Goal: Transaction & Acquisition: Purchase product/service

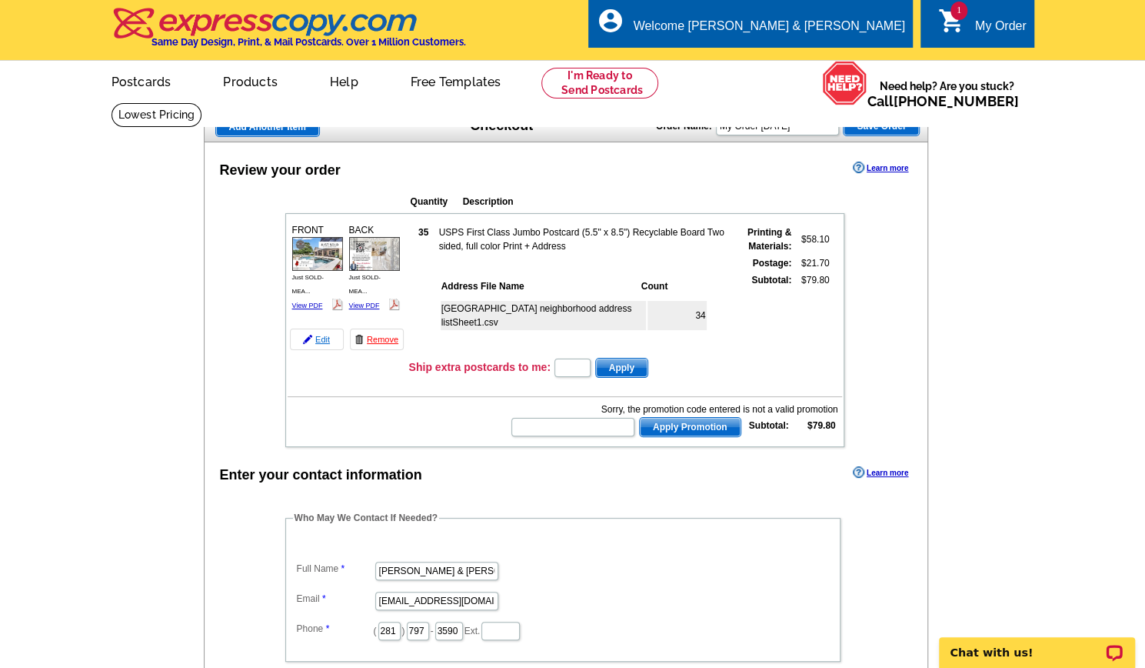
click at [323, 331] on link "Edit" at bounding box center [317, 339] width 54 height 22
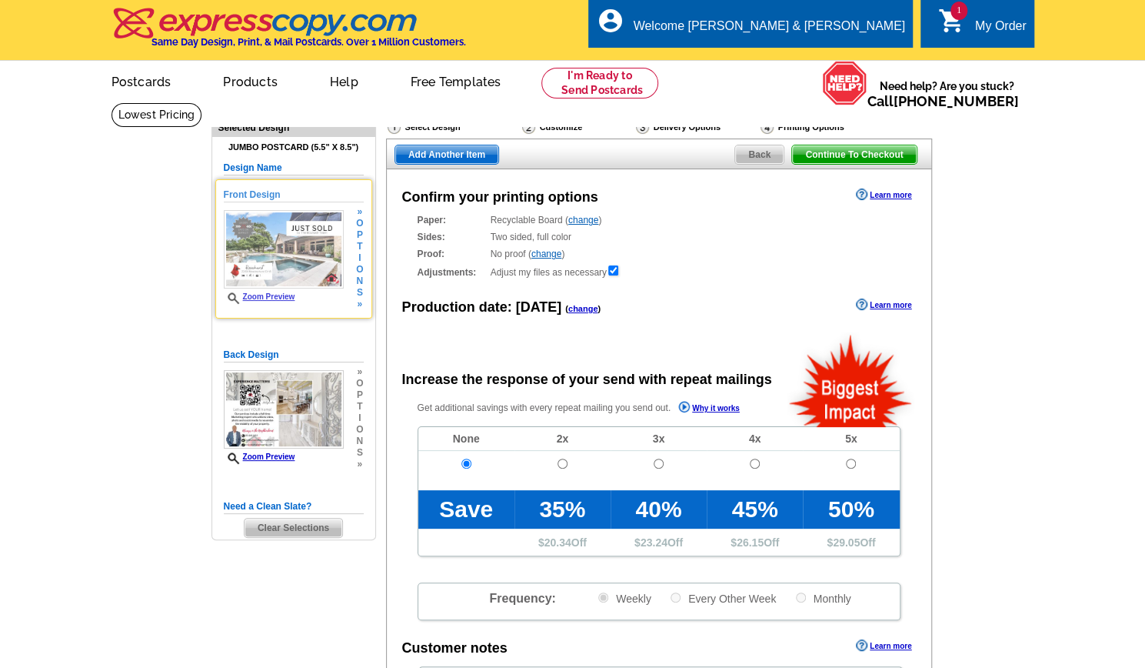
radio input "false"
click at [305, 244] on img at bounding box center [284, 249] width 120 height 79
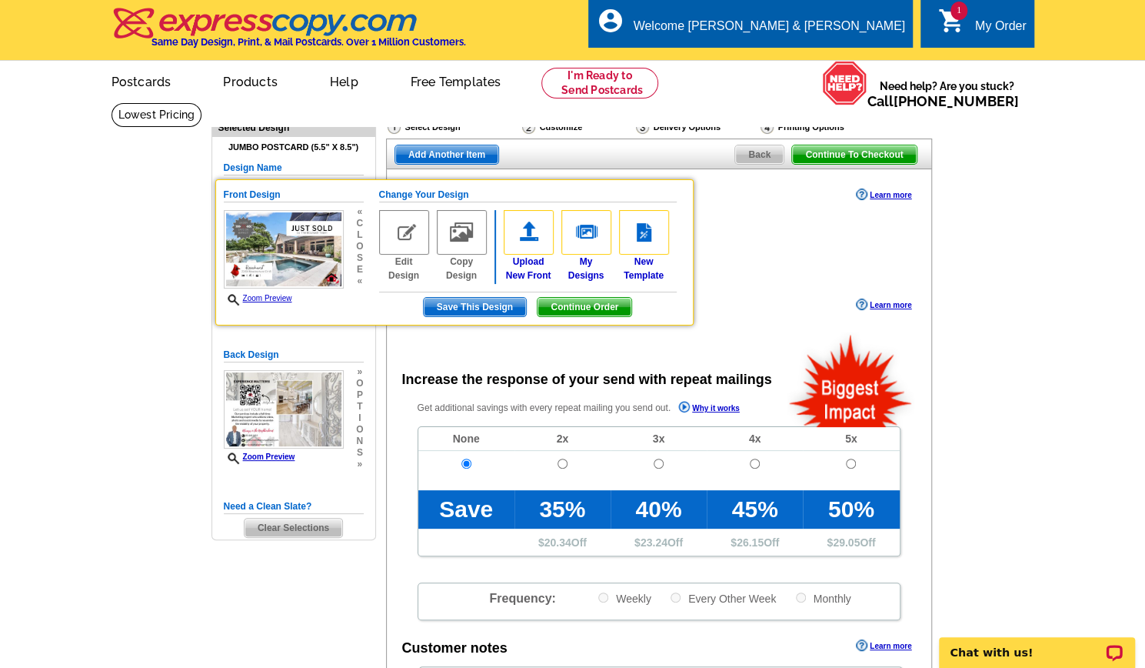
click at [443, 330] on div "Confirm your printing options Learn more Paper: Recyclable Board ( change ) Sel…" at bounding box center [659, 498] width 546 height 658
click at [382, 512] on div "Select Design Customize Delivery Options Printing Options Continue To Checkout …" at bounding box center [658, 493] width 552 height 766
click at [94, 254] on main "Need Help? call 800-260-5887, chat with support, or have our designers make som…" at bounding box center [572, 520] width 1145 height 836
click at [405, 230] on img at bounding box center [404, 232] width 50 height 45
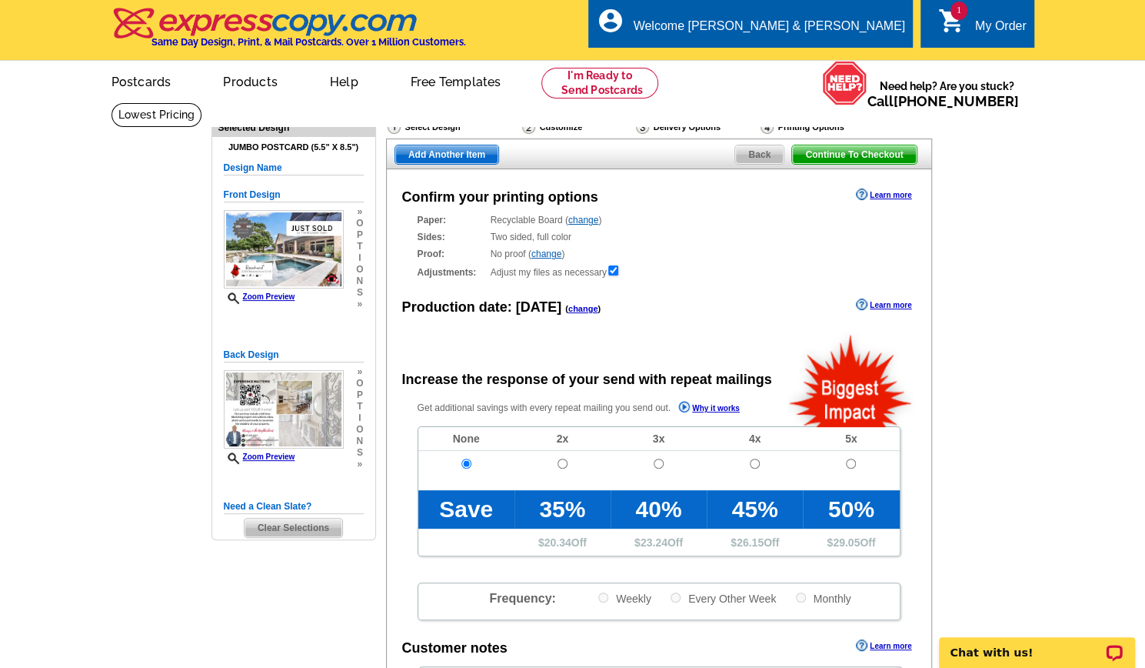
click at [282, 529] on span "Clear Selections" at bounding box center [294, 527] width 98 height 18
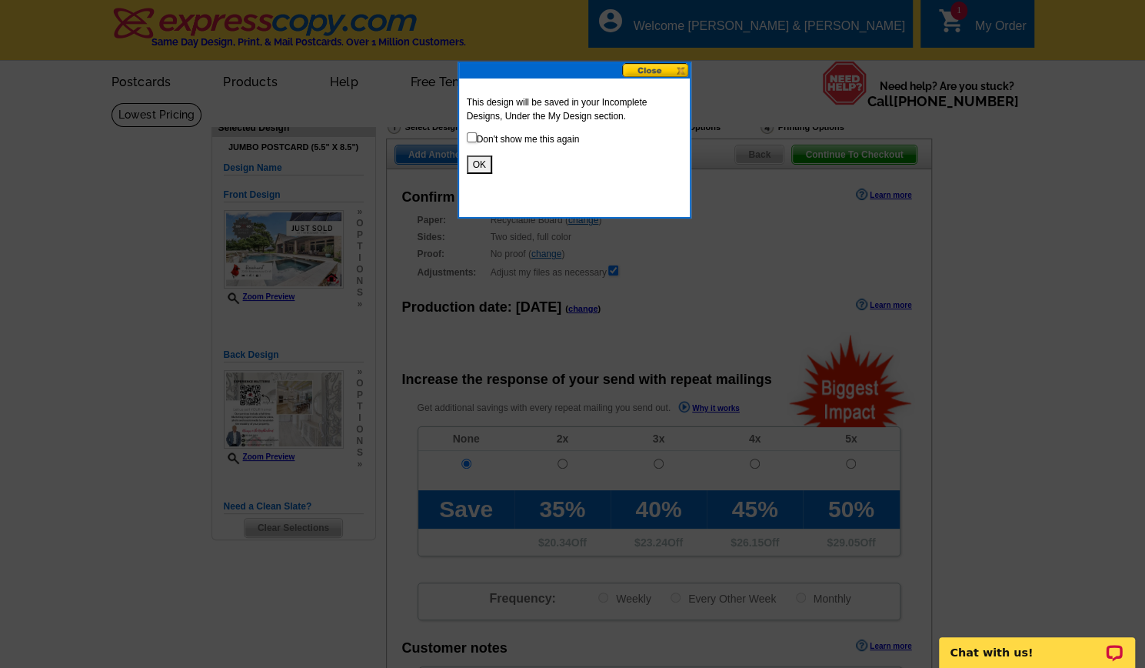
click at [644, 73] on button at bounding box center [656, 70] width 68 height 15
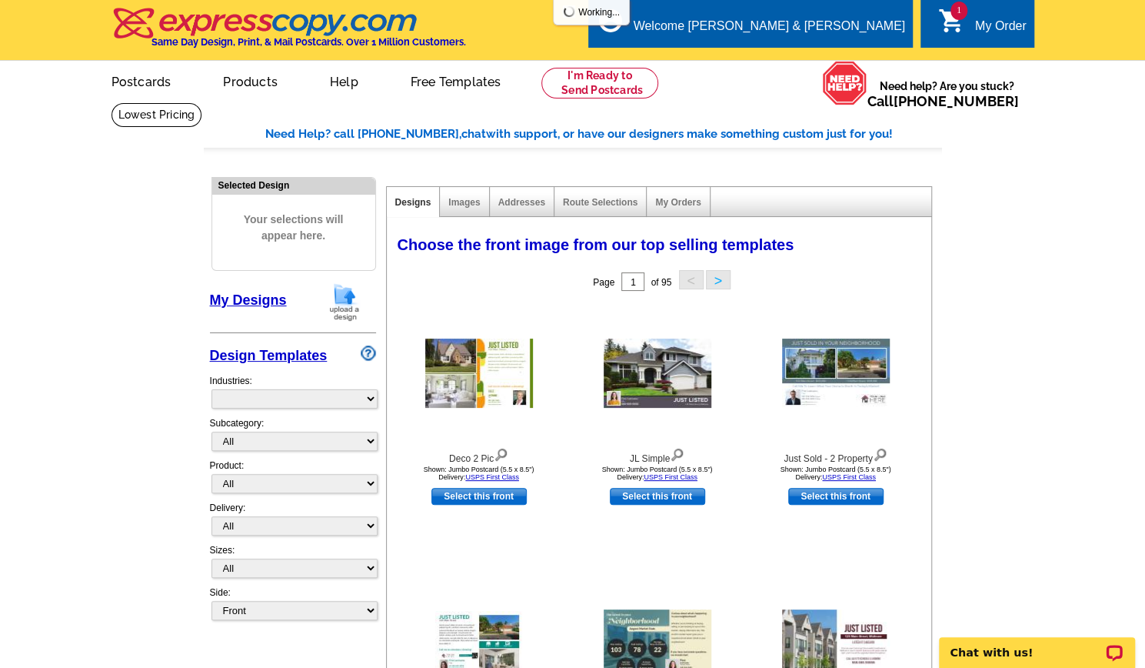
select select "785"
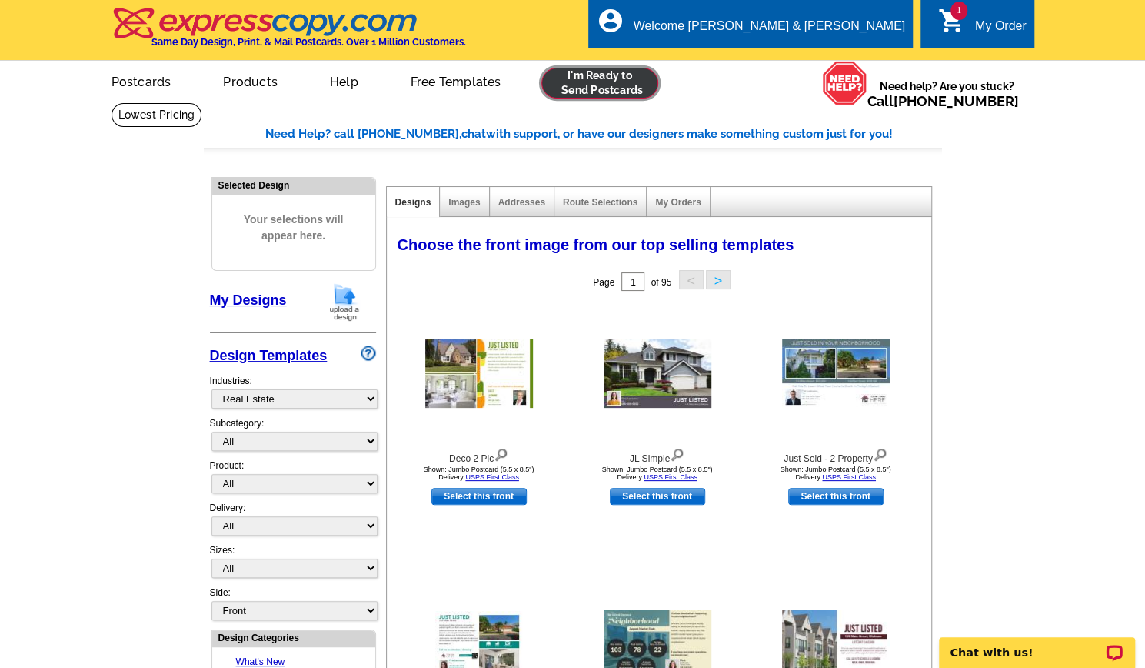
click at [604, 87] on link at bounding box center [600, 83] width 118 height 31
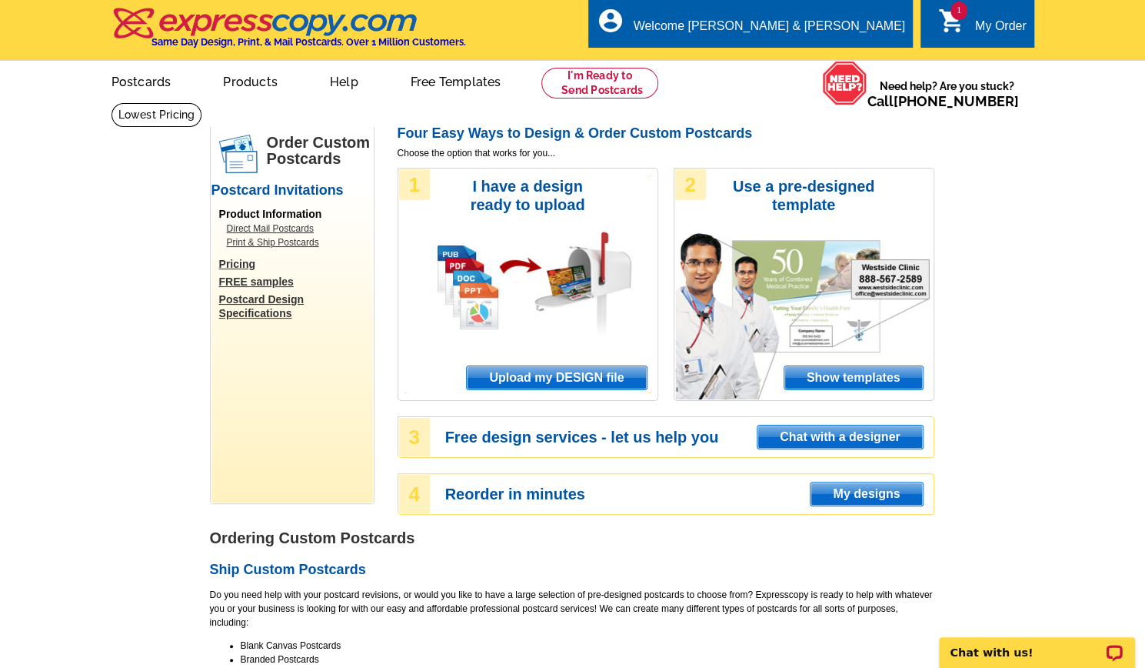
click at [585, 381] on span "Upload my DESIGN file" at bounding box center [556, 377] width 179 height 23
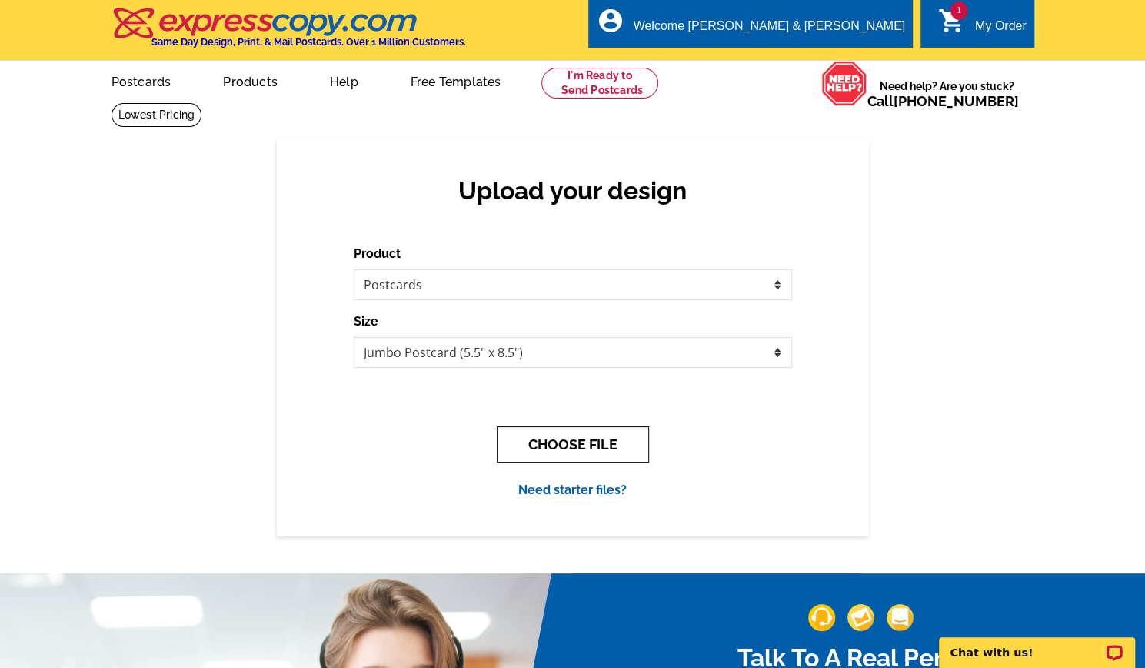
click at [527, 447] on button "CHOOSE FILE" at bounding box center [573, 444] width 152 height 36
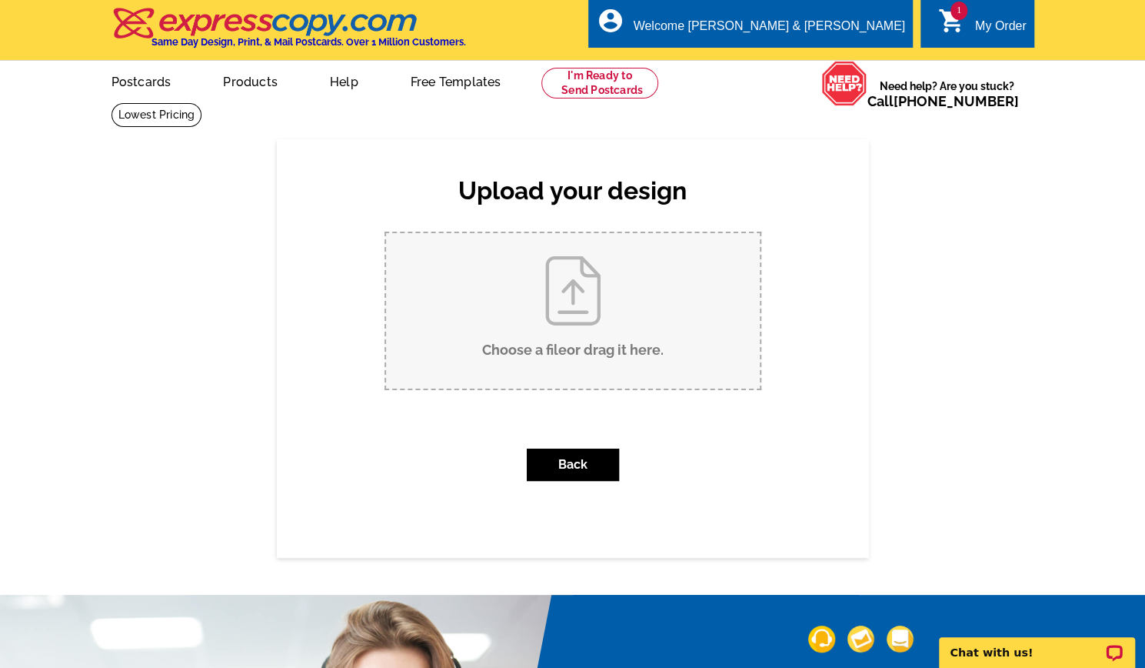
click at [555, 368] on input "Choose a file or drag it here ." at bounding box center [573, 310] width 374 height 155
type input "C:\fakepath\Just SOLD- MEADOWHURST (2).pdf"
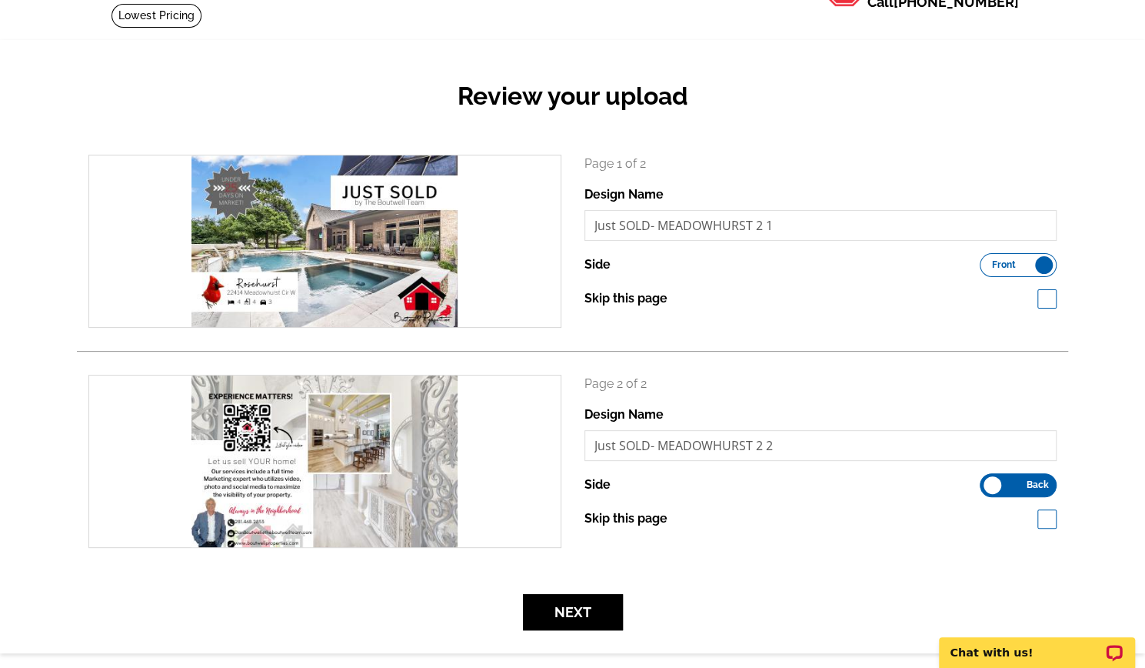
scroll to position [100, 0]
click at [608, 614] on button "Next" at bounding box center [573, 611] width 100 height 36
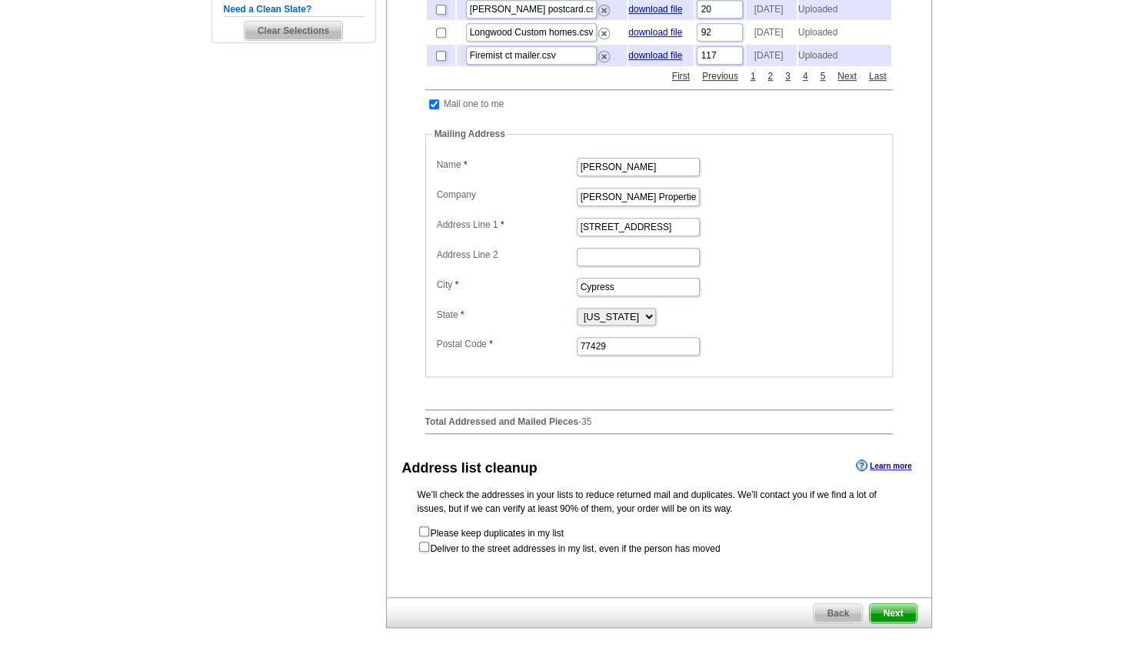
scroll to position [611, 0]
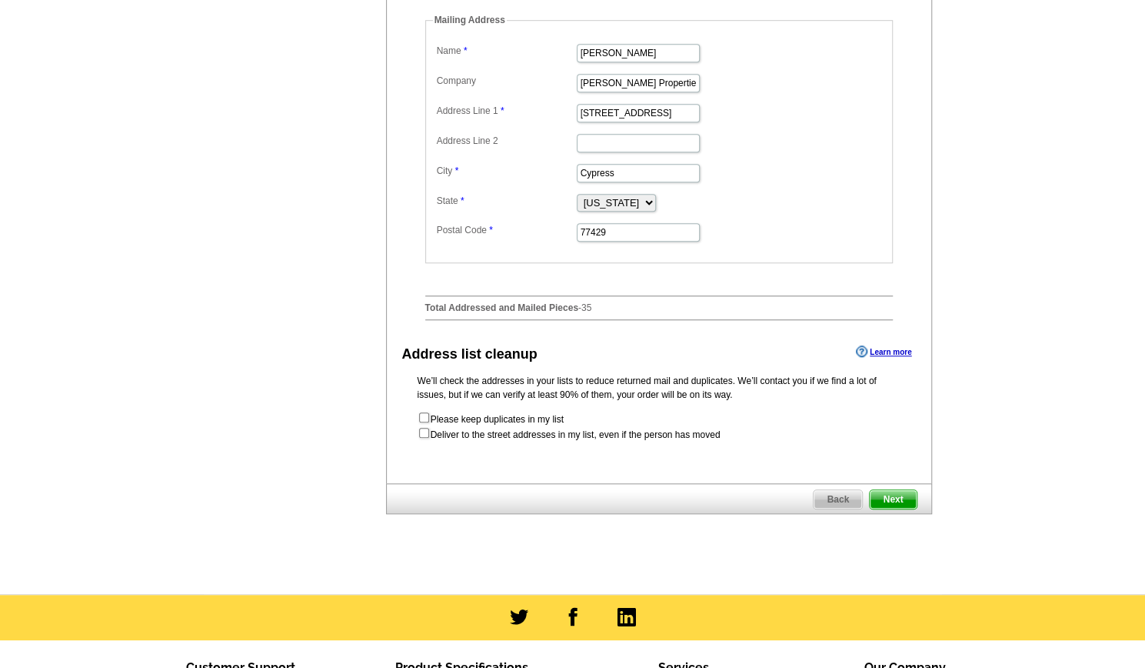
click at [884, 508] on span "Next" at bounding box center [893, 499] width 46 height 18
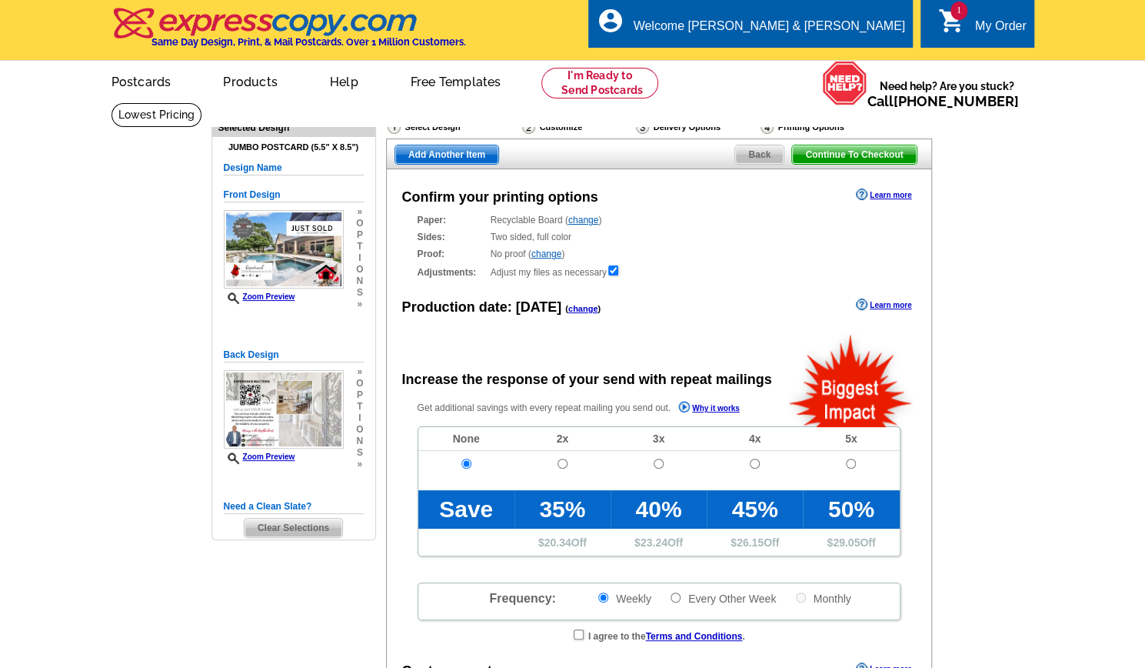
radio input "false"
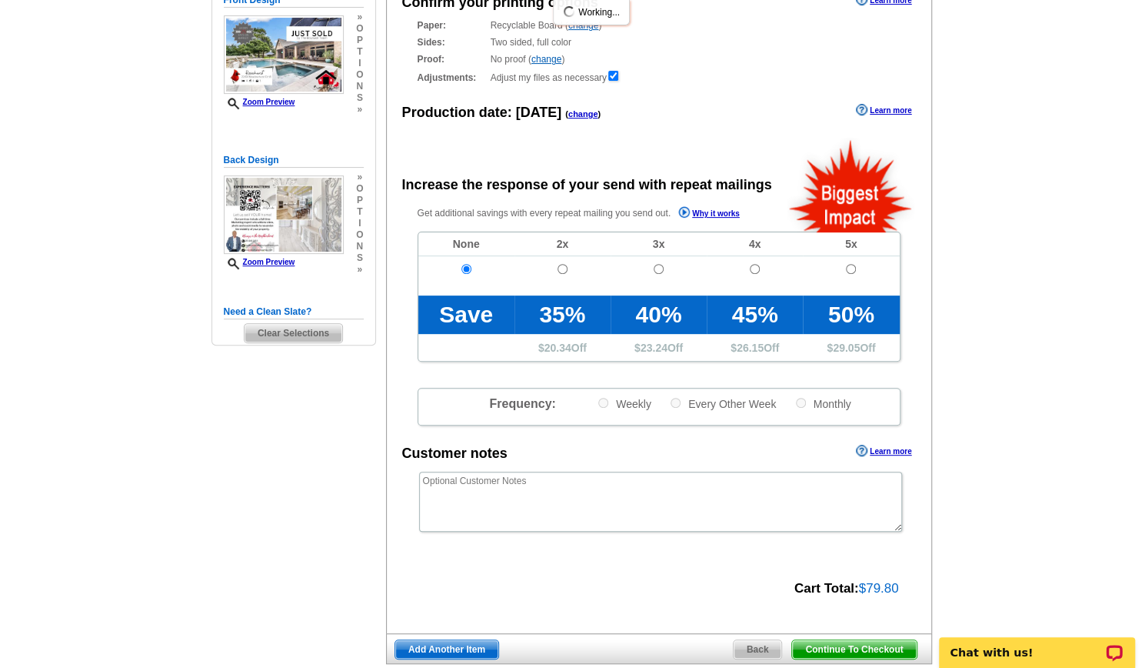
scroll to position [212, 0]
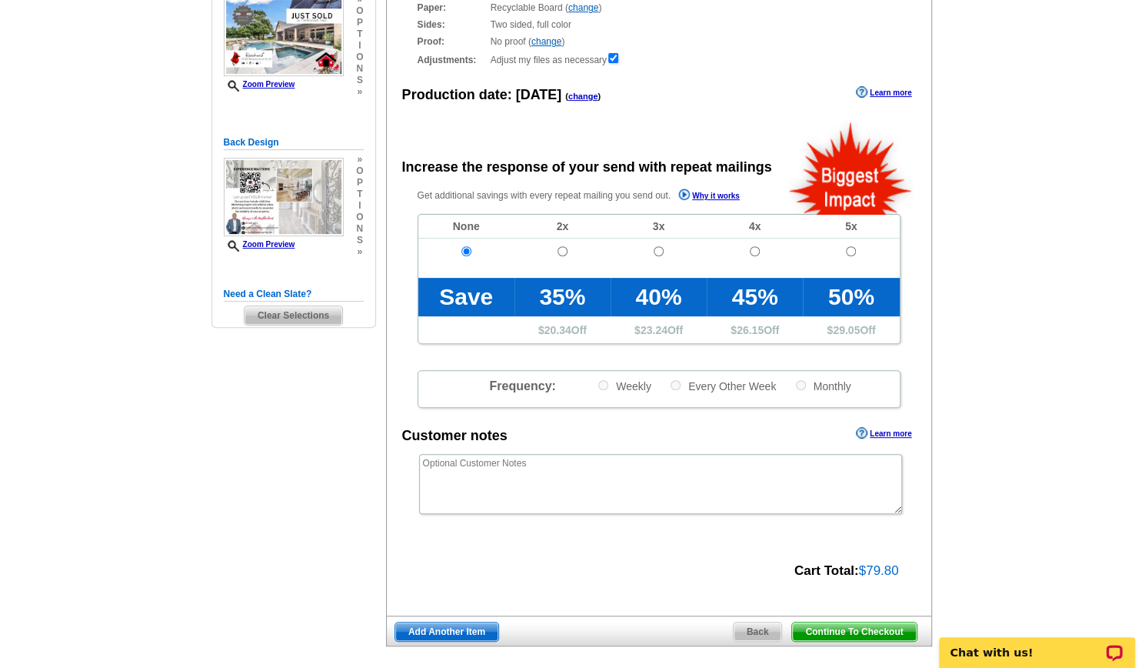
click at [844, 618] on div "Continue To Checkout Back Add Another Item" at bounding box center [659, 630] width 546 height 31
click at [829, 632] on span "Continue To Checkout" at bounding box center [854, 631] width 124 height 18
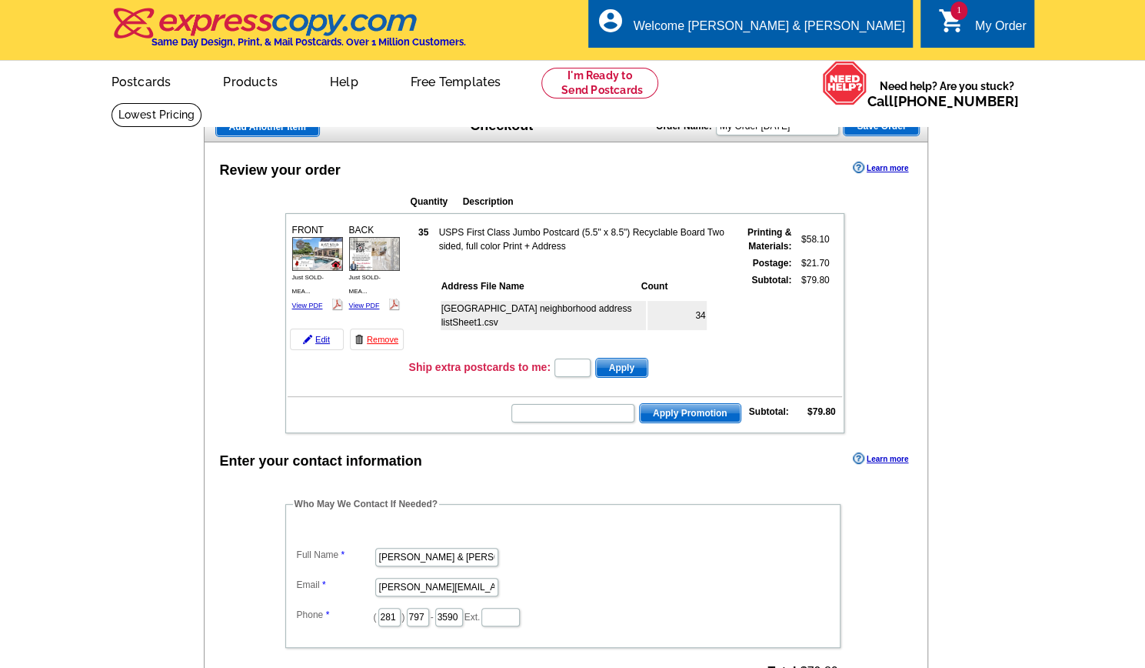
click at [385, 389] on td at bounding box center [565, 389] width 554 height 16
click at [386, 399] on div "Review your order Learn more Quantity Description FRONT 35" at bounding box center [566, 595] width 725 height 907
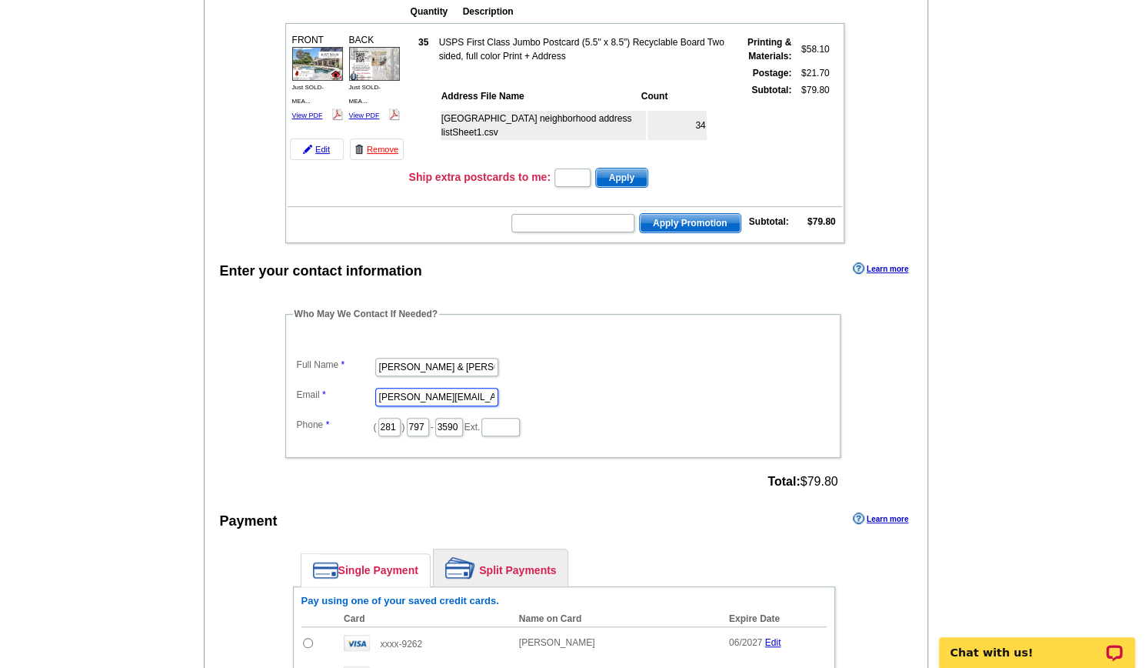
click at [386, 389] on input "Cindy@TheBoutwellTeam.com" at bounding box center [436, 397] width 123 height 18
type input "marketing@TheBoutwellTeam.com"
click at [424, 487] on div "Who May We Contact If Needed? Full Name Dan & Cindy Boutwell Email marketing@Th…" at bounding box center [564, 400] width 619 height 186
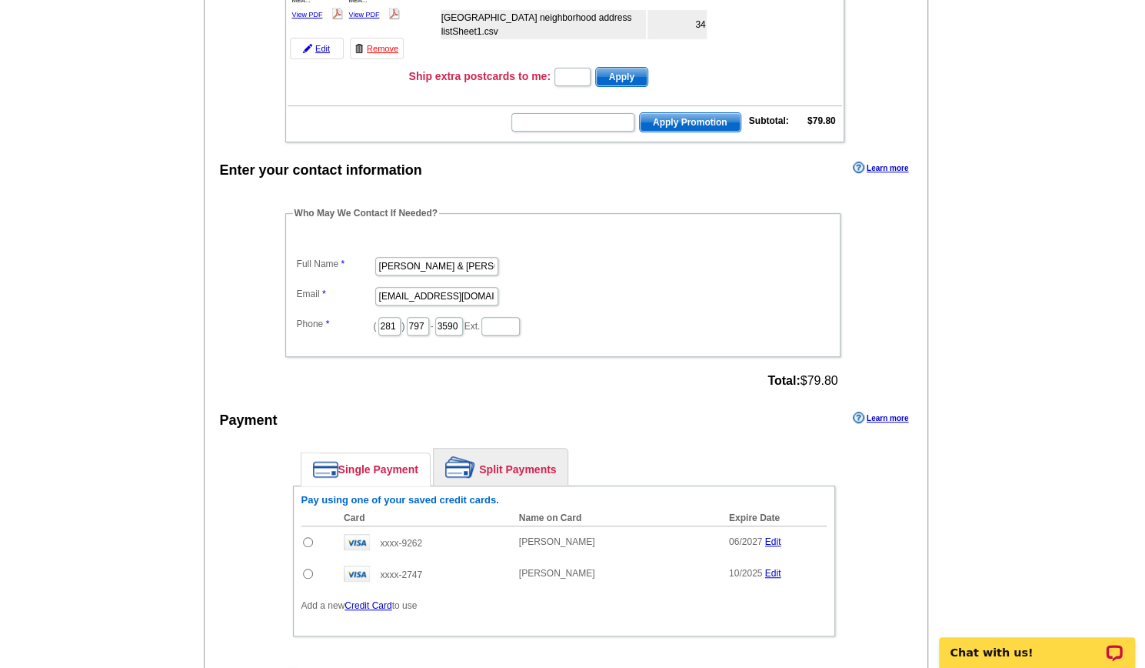
scroll to position [291, 0]
click at [305, 539] on input "radio" at bounding box center [308, 541] width 10 height 10
radio input "true"
drag, startPoint x: 305, startPoint y: 539, endPoint x: 490, endPoint y: 646, distance: 214.0
click at [490, 646] on div "Single Payment Split Payments Pay using one of your saved credit cards. Card Na…" at bounding box center [564, 544] width 558 height 211
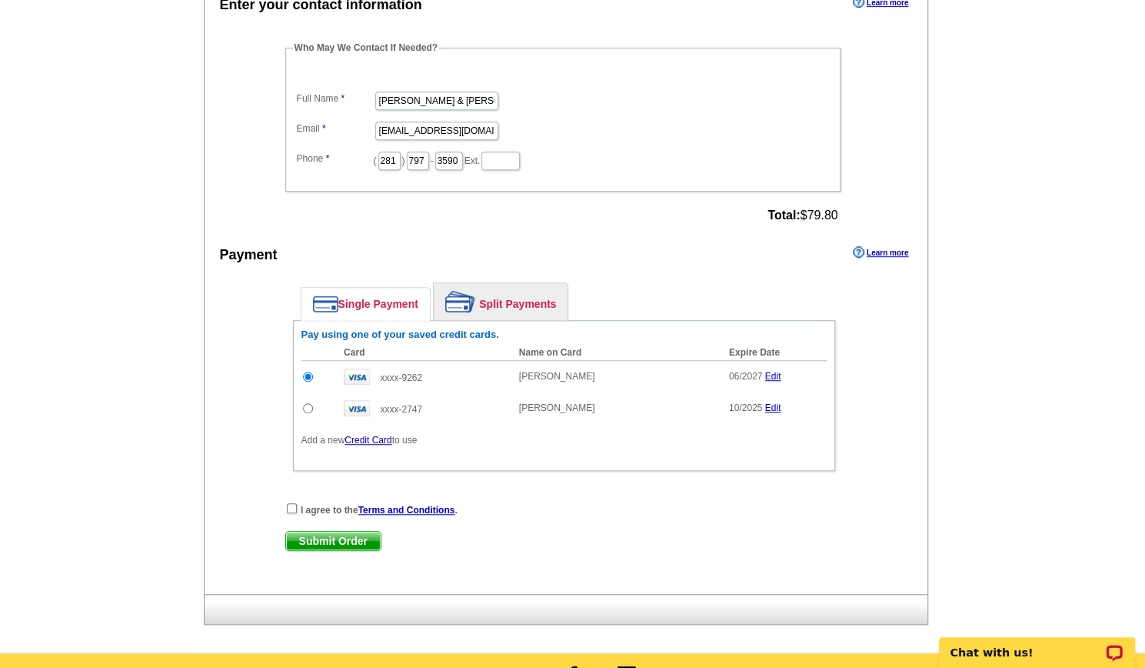
scroll to position [457, 0]
click at [294, 502] on input "checkbox" at bounding box center [292, 507] width 10 height 10
checkbox input "true"
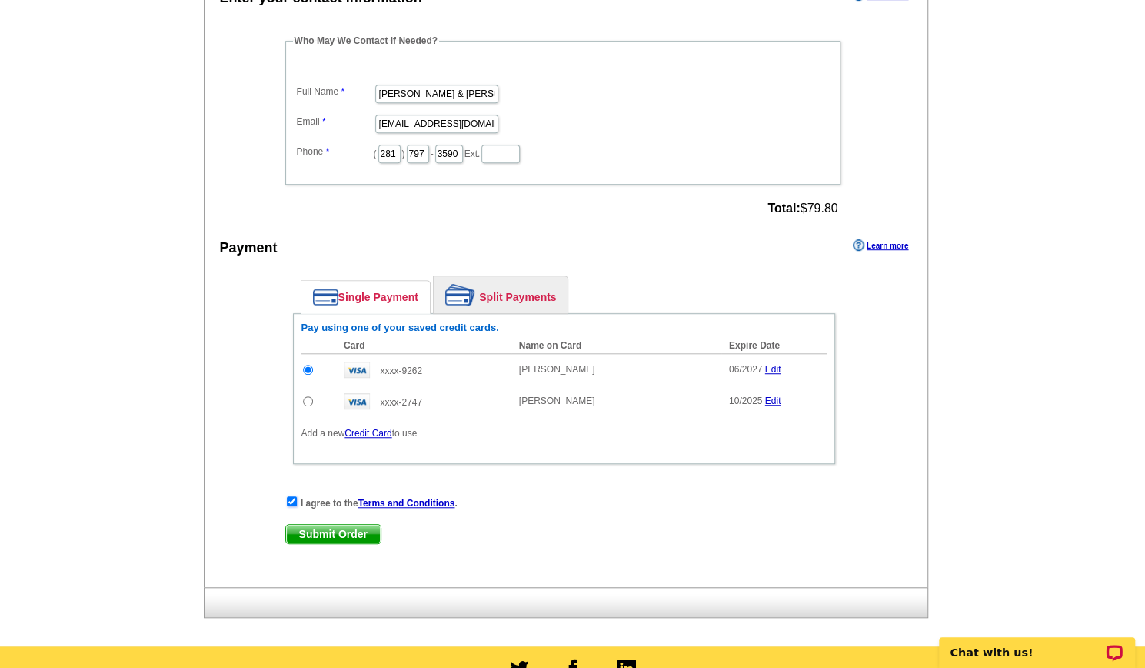
scroll to position [478, 0]
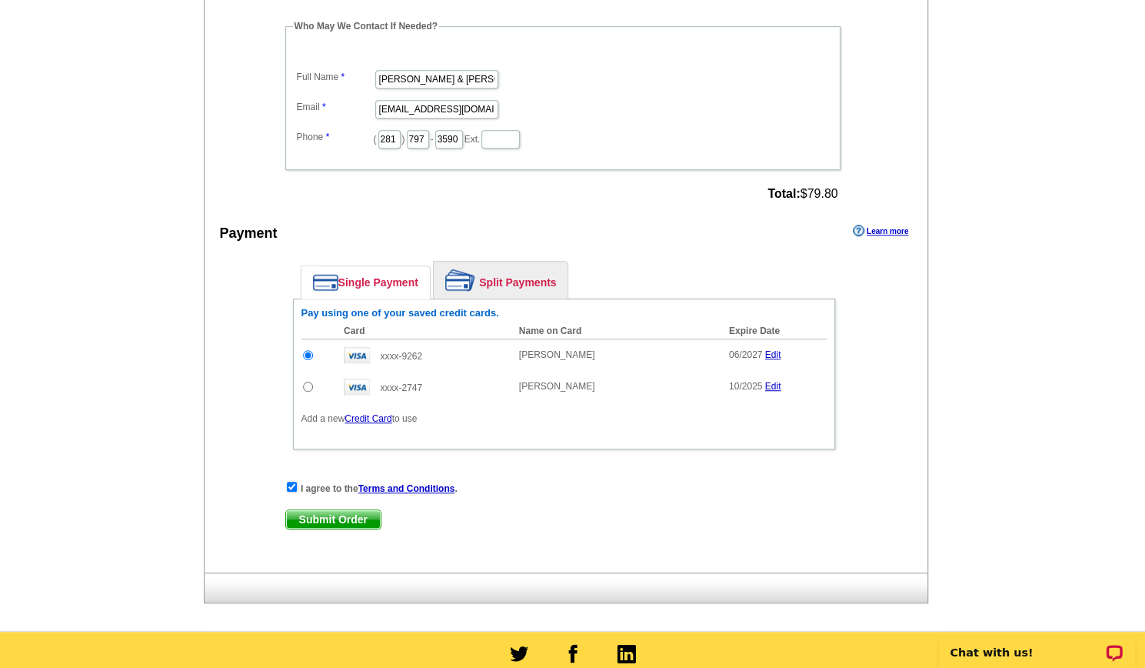
click at [348, 515] on span "Submit Order" at bounding box center [333, 519] width 95 height 18
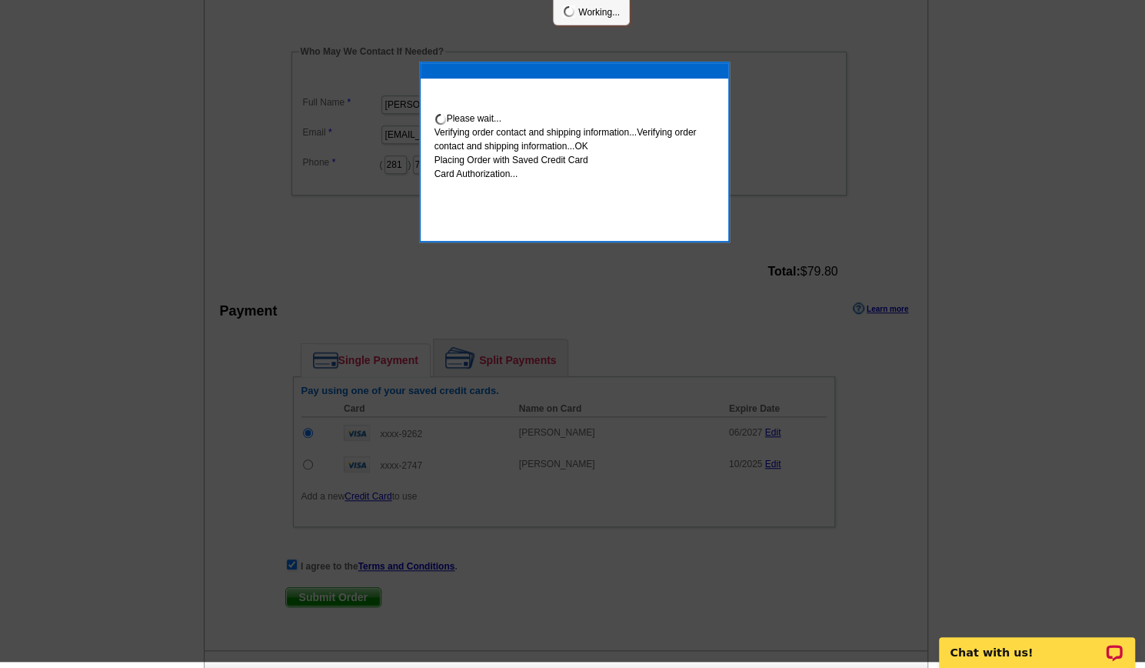
scroll to position [471, 0]
